Goal: Navigation & Orientation: Go to known website

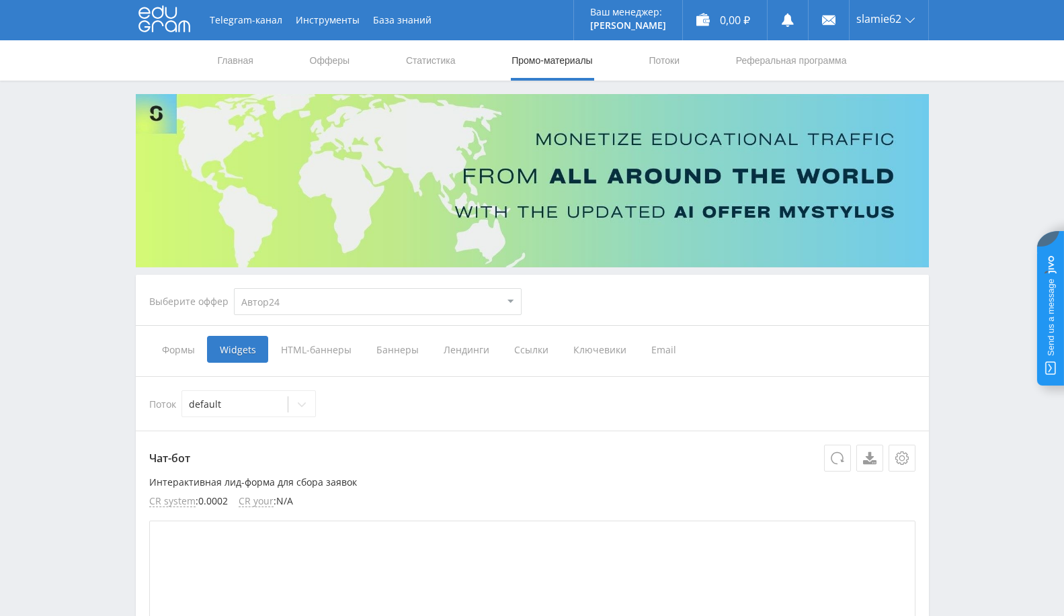
select select "1"
click at [867, 103] on link "Выход" at bounding box center [888, 102] width 79 height 24
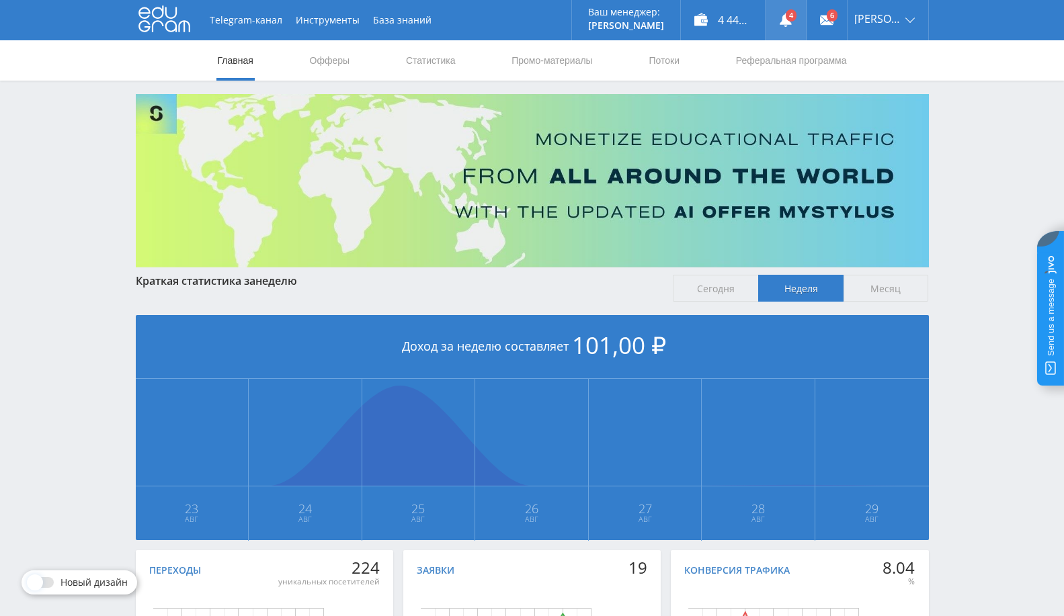
click at [791, 22] on use at bounding box center [785, 19] width 12 height 13
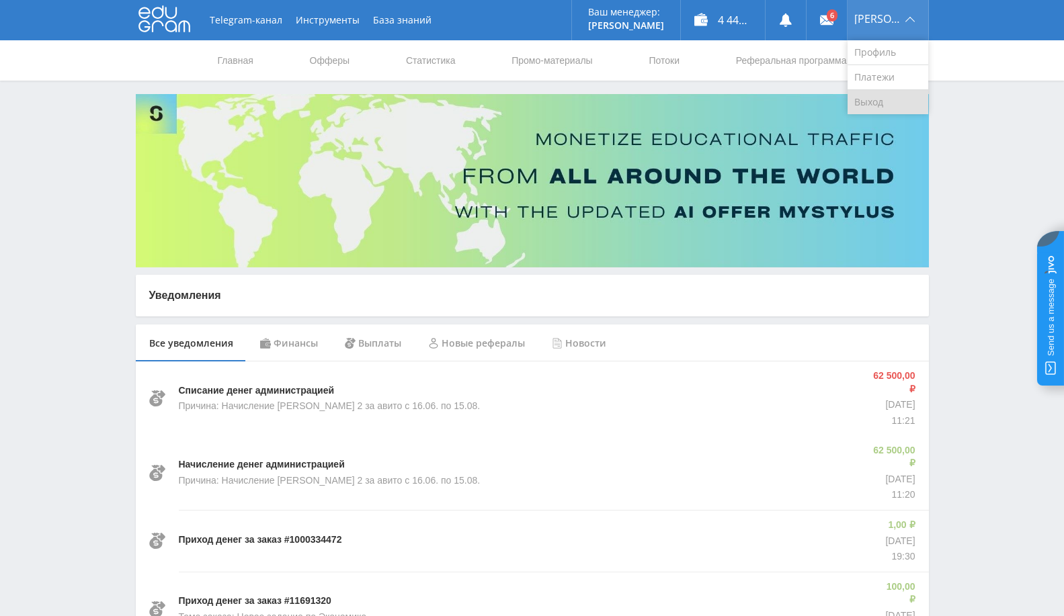
click at [893, 98] on link "Выход" at bounding box center [887, 102] width 81 height 24
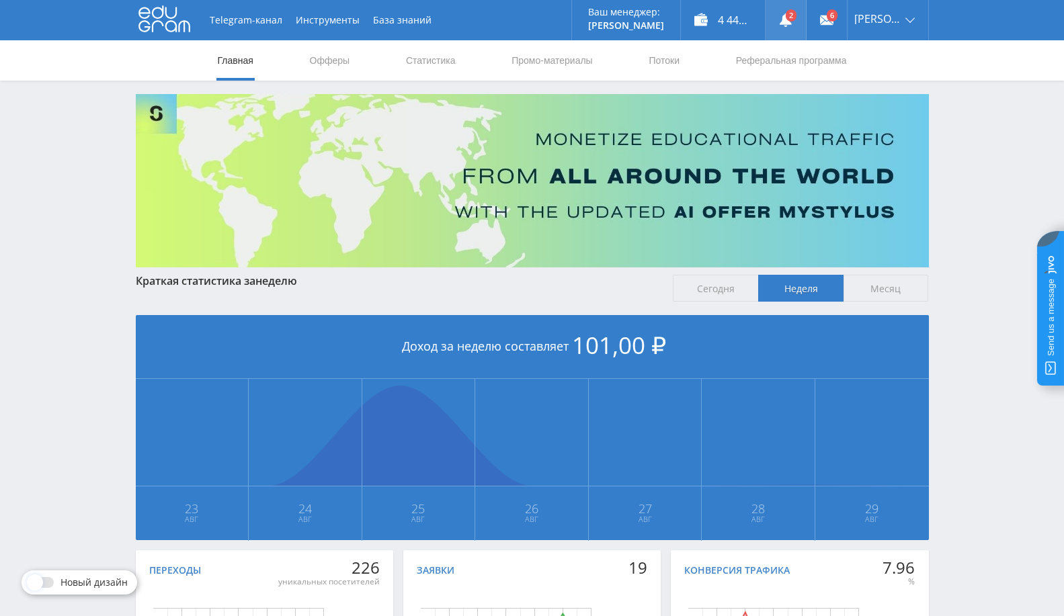
click at [791, 24] on use at bounding box center [785, 19] width 12 height 13
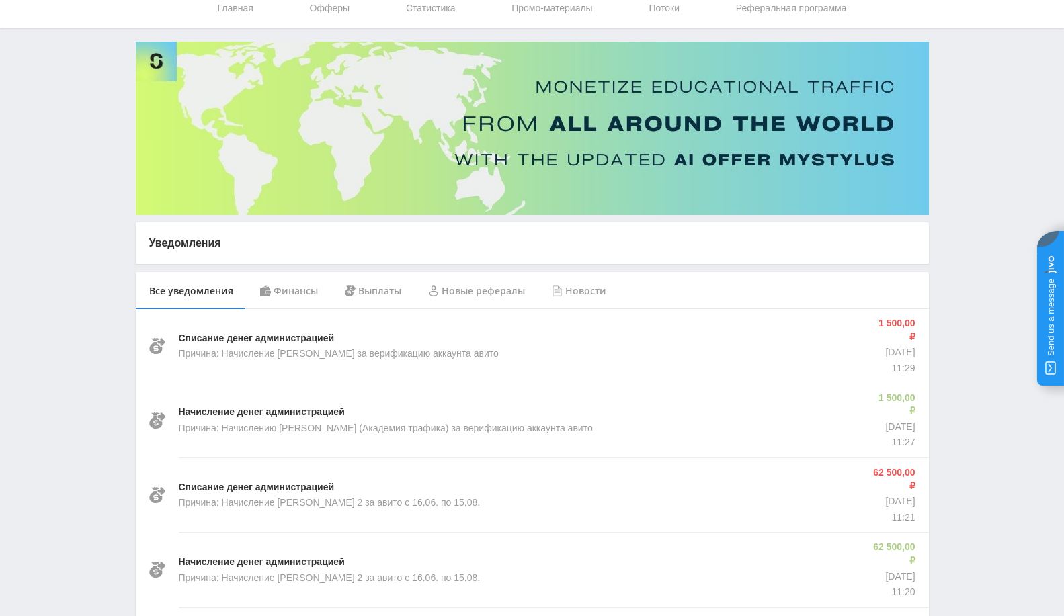
scroll to position [75, 0]
